Goal: Information Seeking & Learning: Learn about a topic

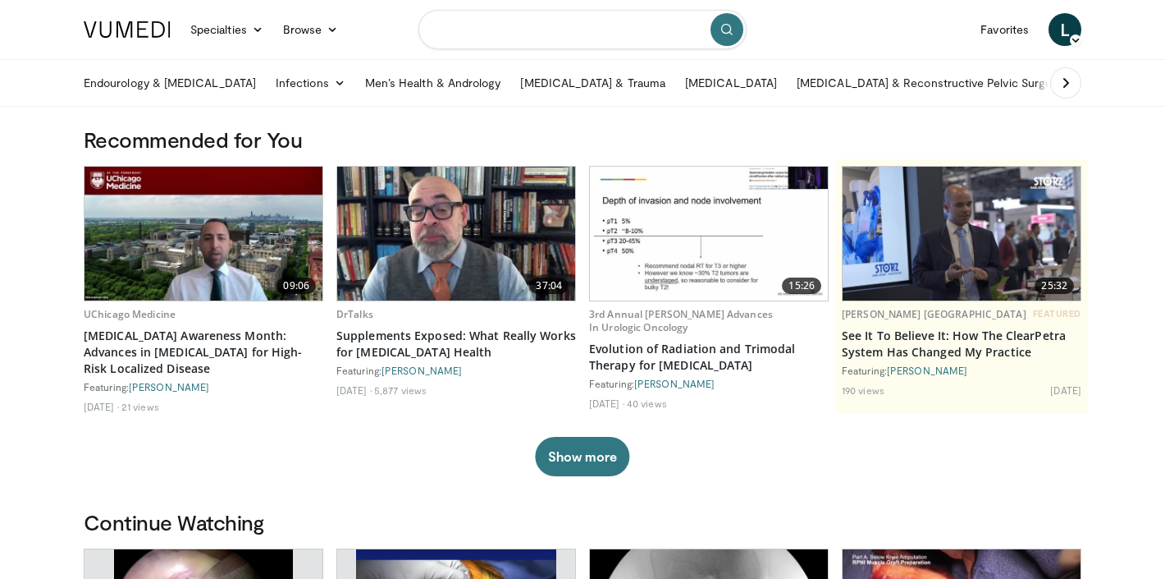
click at [501, 24] on input "Search topics, interventions" at bounding box center [583, 29] width 328 height 39
type input "**********"
